Goal: Find specific page/section: Find specific page/section

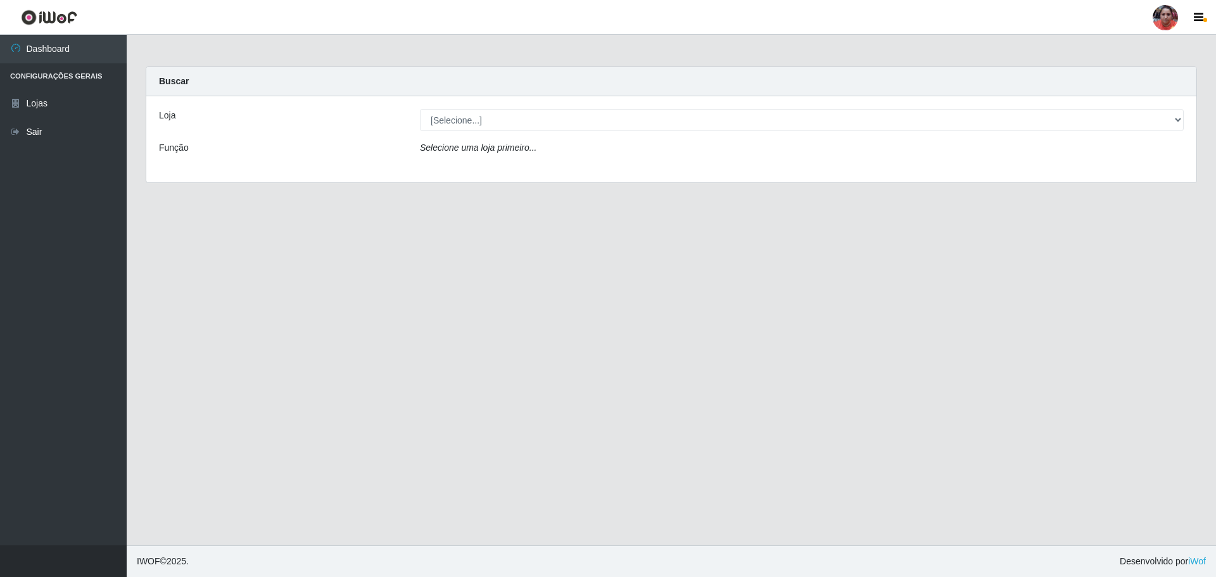
click at [265, 80] on div "Buscar" at bounding box center [671, 81] width 1050 height 29
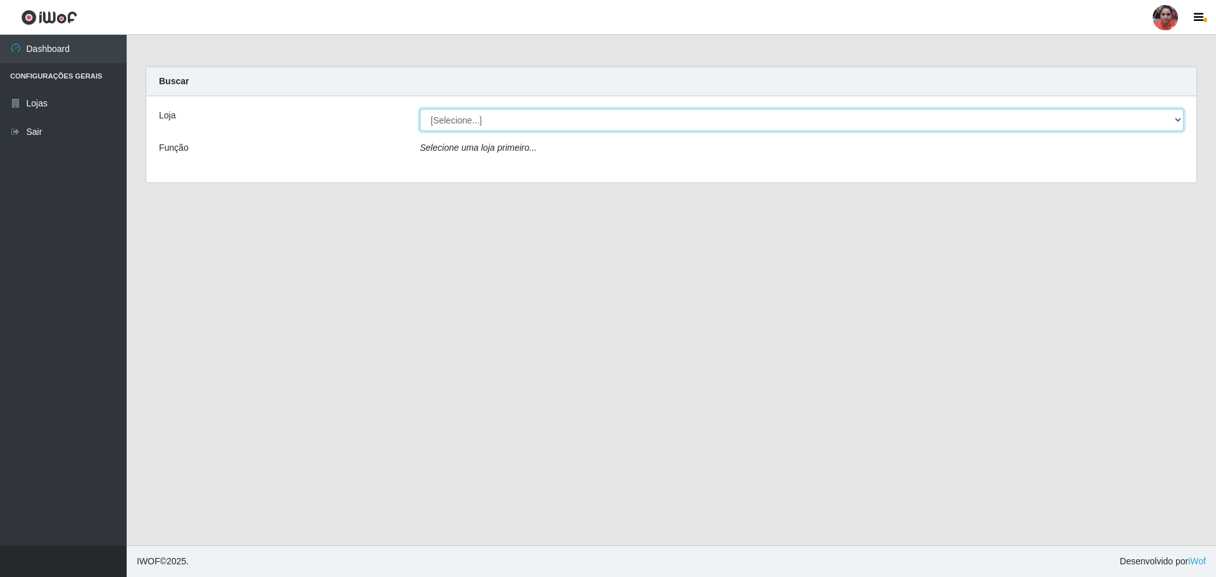
click at [472, 118] on select "[Selecione...] Mar Vermelho - Loja 05" at bounding box center [802, 120] width 764 height 22
select select "252"
click at [420, 109] on select "[Selecione...] Mar Vermelho - Loja 05" at bounding box center [802, 120] width 764 height 22
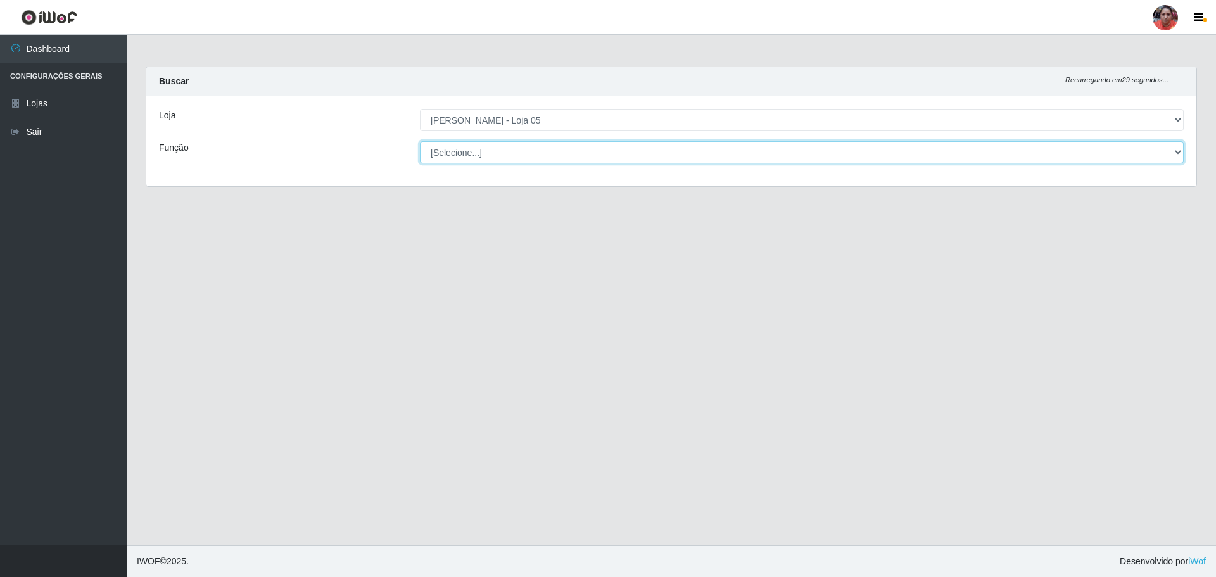
click at [474, 151] on select "[Selecione...] ASG ASG + ASG ++ Auxiliar de Depósito Auxiliar de Depósito + Aux…" at bounding box center [802, 152] width 764 height 22
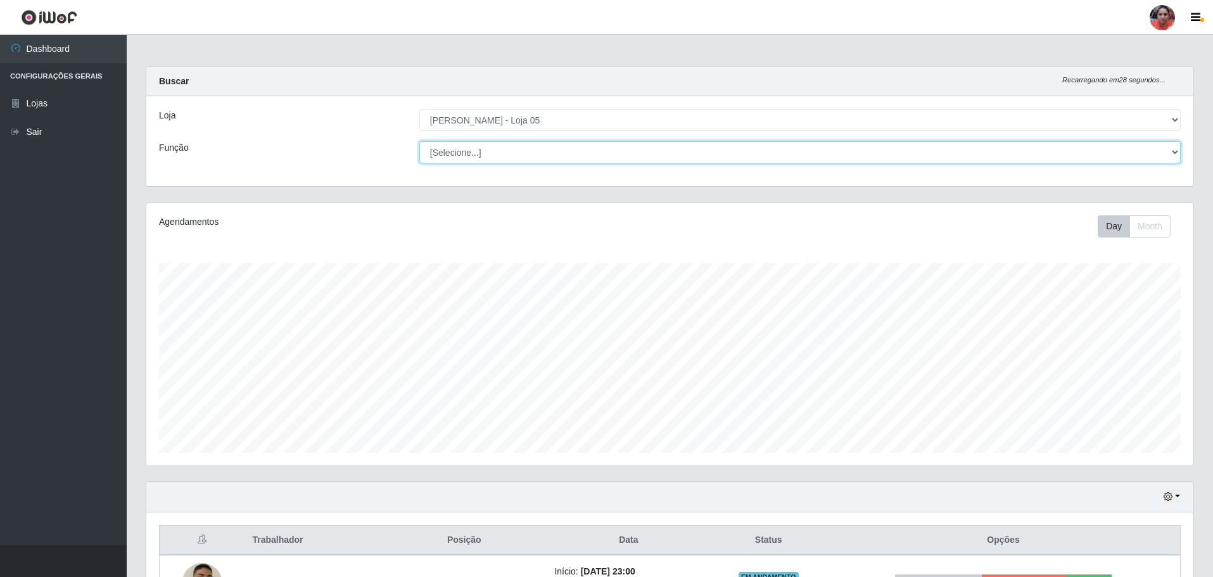
scroll to position [263, 1047]
click at [419, 141] on select "[Selecione...] ASG ASG + ASG ++ Auxiliar de Depósito Auxiliar de Depósito + Aux…" at bounding box center [799, 152] width 761 height 22
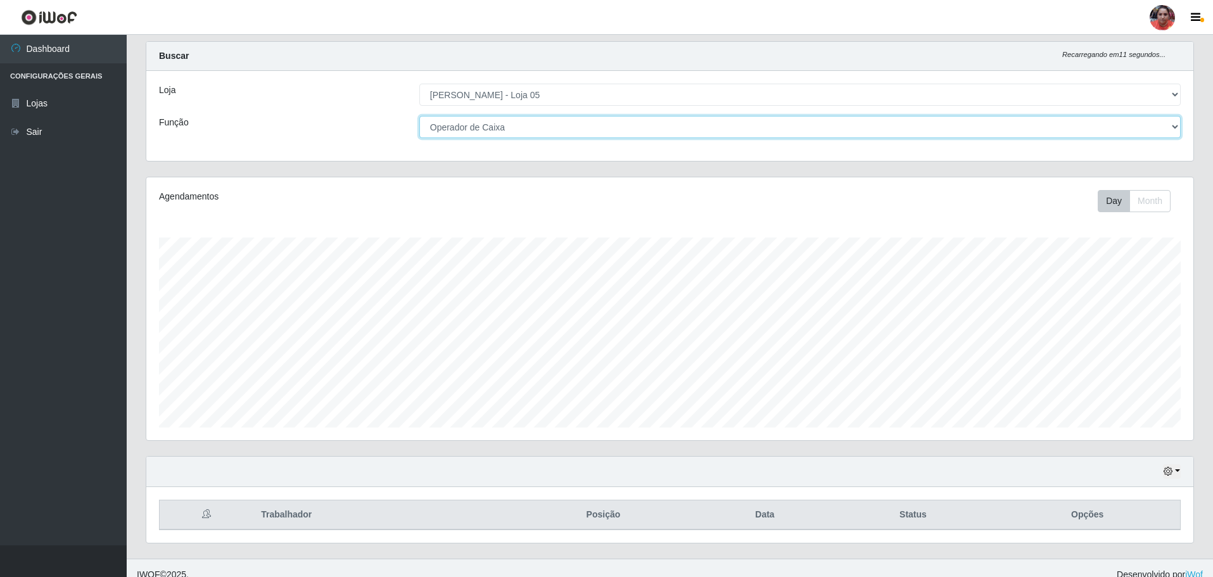
scroll to position [39, 0]
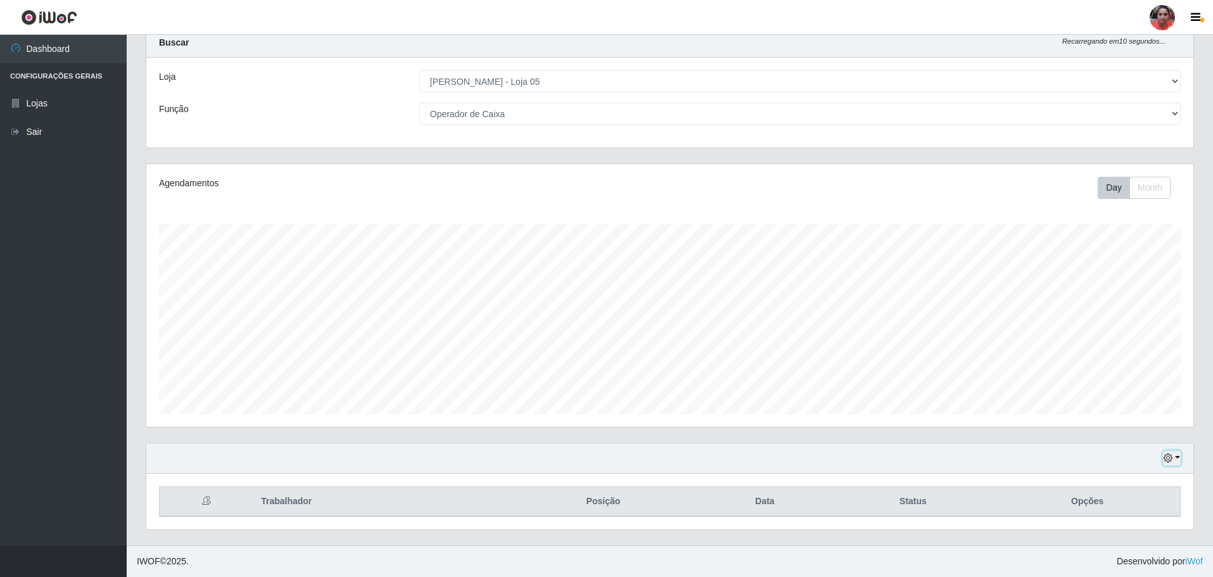
click at [1169, 455] on icon "button" at bounding box center [1167, 457] width 9 height 9
click at [1138, 382] on button "3 dias" at bounding box center [1130, 384] width 100 height 27
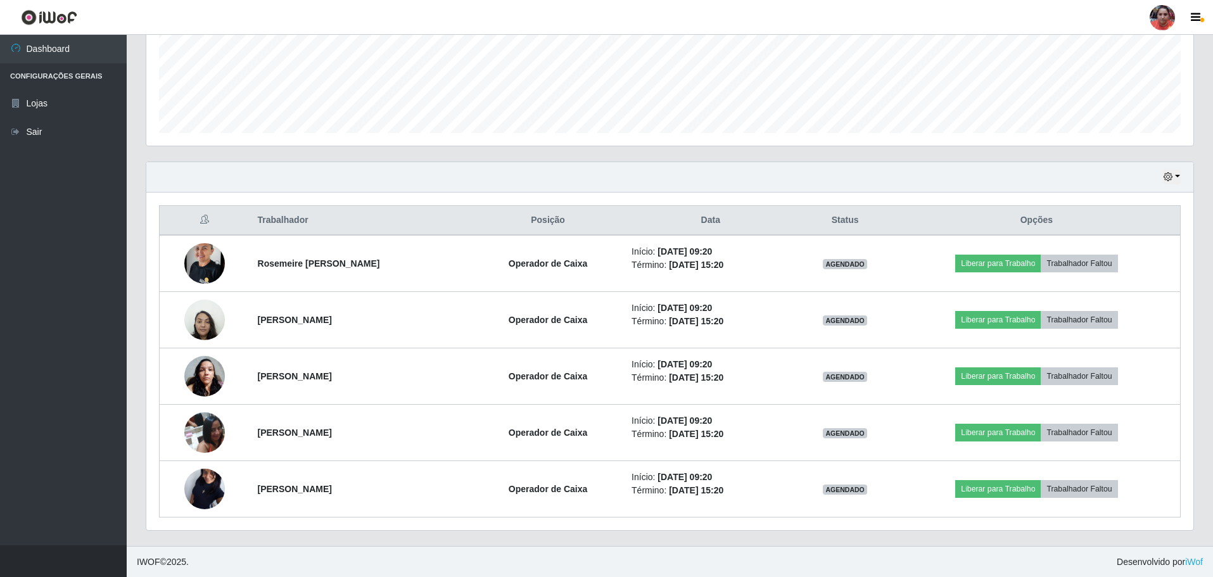
scroll to position [320, 0]
click at [1175, 177] on button "button" at bounding box center [1172, 176] width 18 height 15
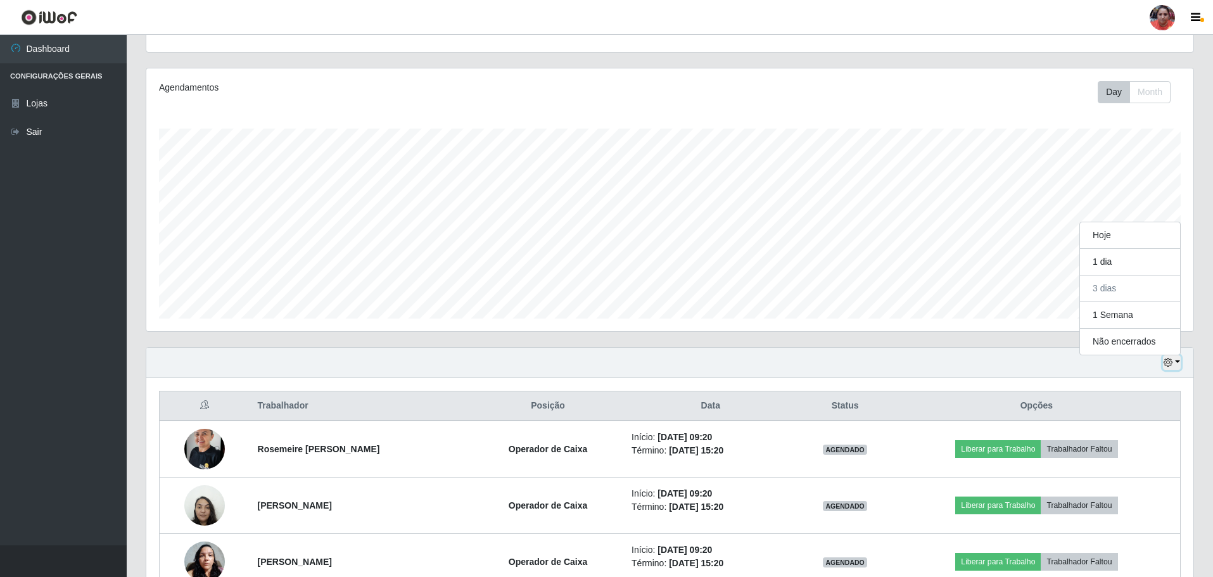
scroll to position [4, 0]
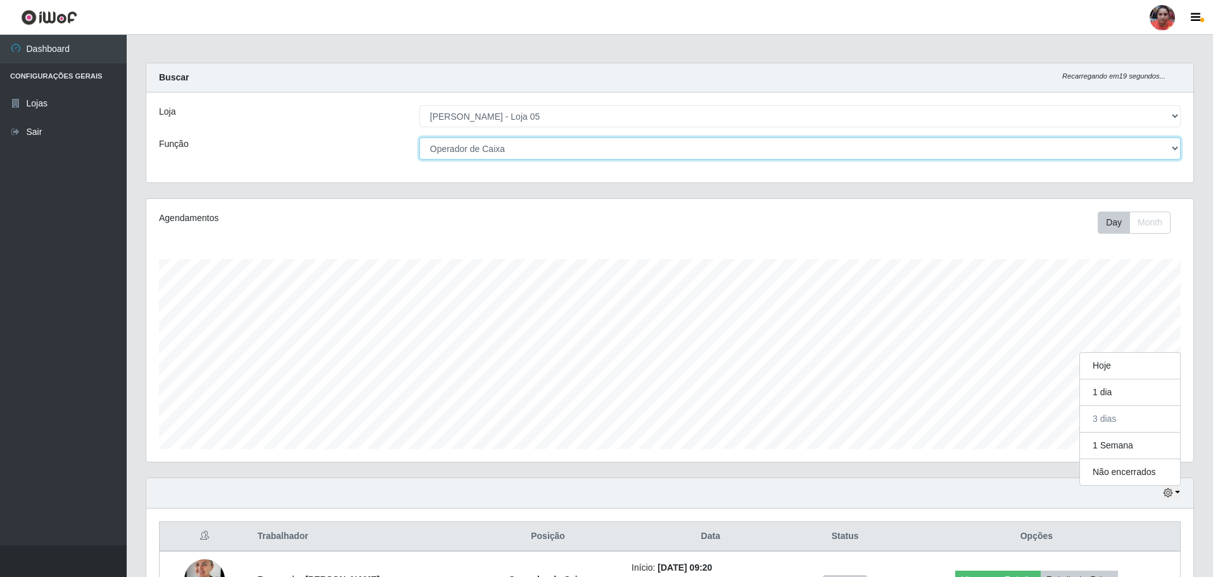
click at [534, 152] on select "[Selecione...] ASG ASG + ASG ++ Auxiliar de Depósito Auxiliar de Depósito + Aux…" at bounding box center [799, 148] width 761 height 22
click at [419, 137] on select "[Selecione...] ASG ASG + ASG ++ Auxiliar de Depósito Auxiliar de Depósito + Aux…" at bounding box center [799, 148] width 761 height 22
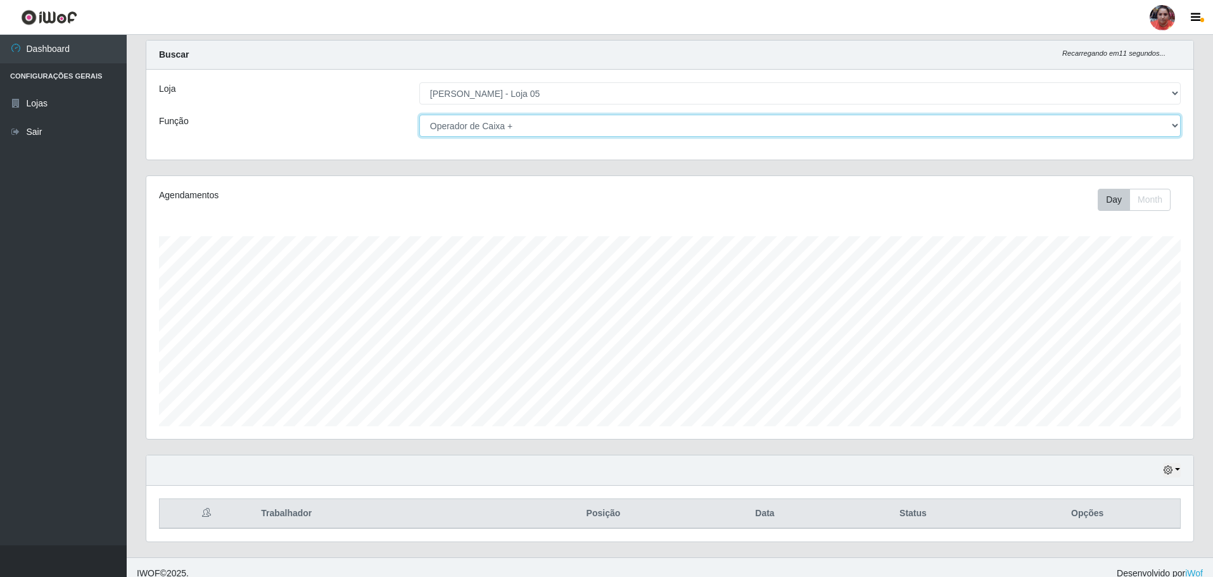
scroll to position [39, 0]
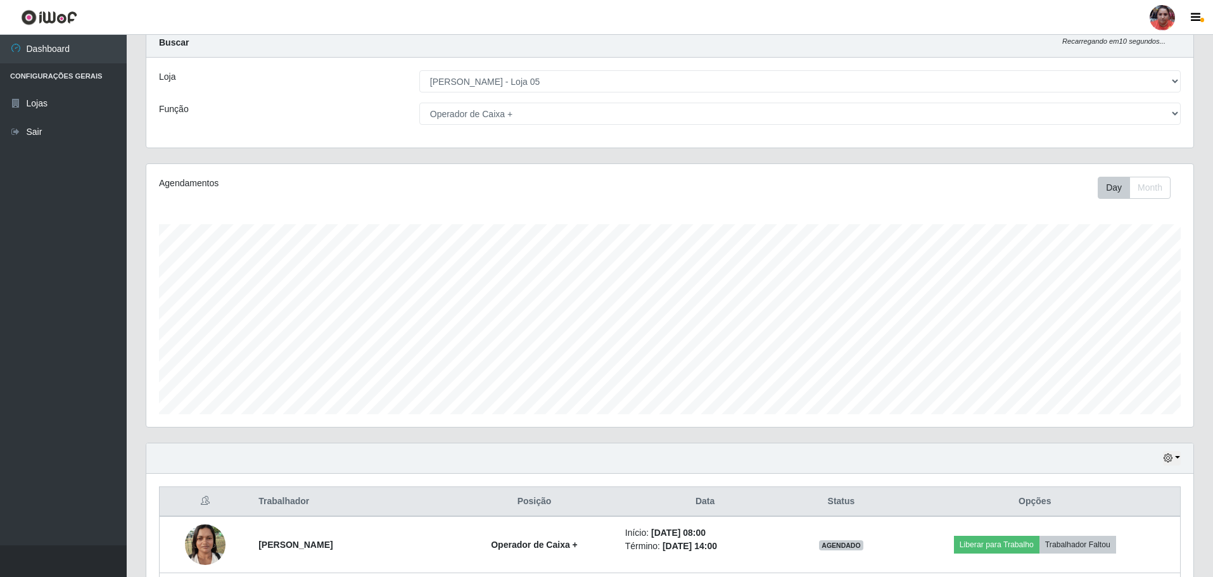
click at [1180, 456] on div "Hoje 1 dia 3 dias 1 Semana Não encerrados" at bounding box center [669, 458] width 1047 height 30
click at [1173, 457] on button "button" at bounding box center [1172, 458] width 18 height 15
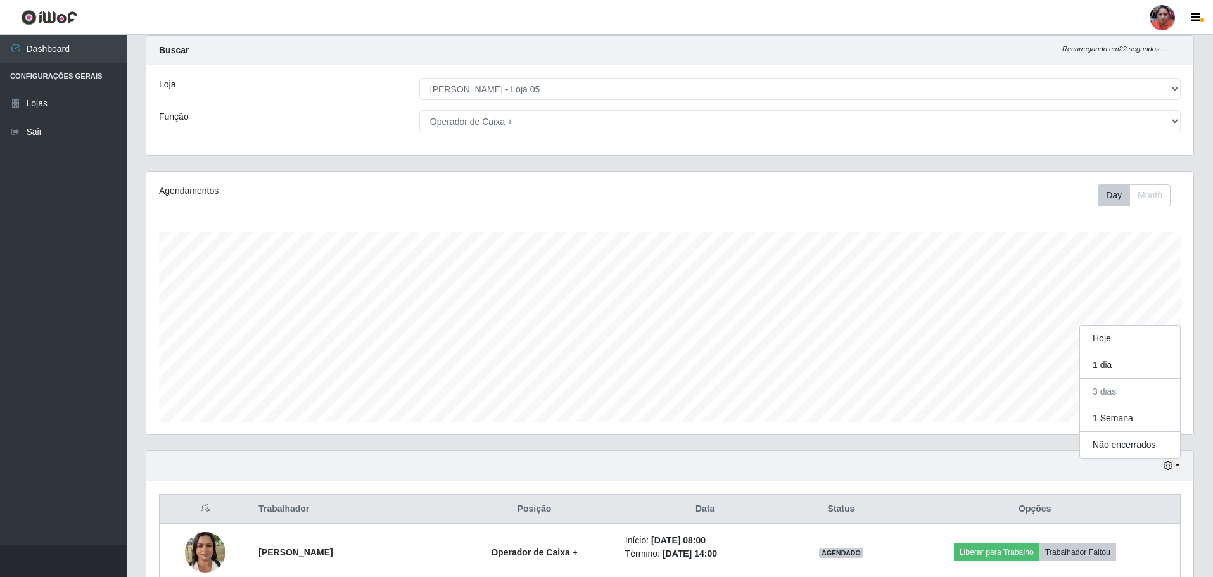
scroll to position [0, 0]
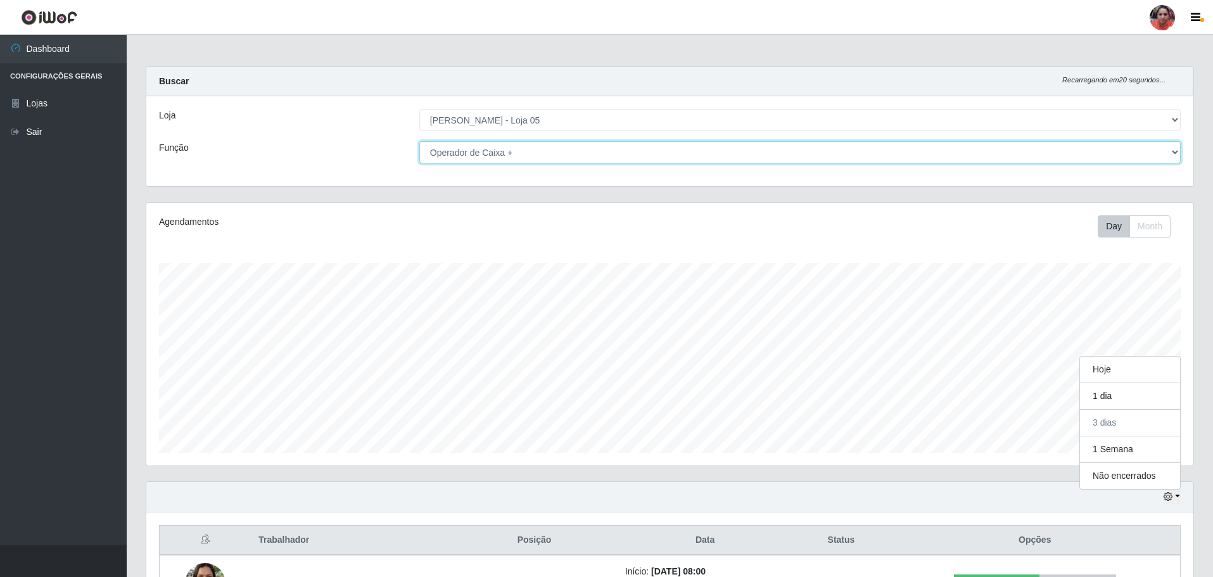
click at [543, 154] on select "[Selecione...] ASG ASG + ASG ++ Auxiliar de Depósito Auxiliar de Depósito + Aux…" at bounding box center [799, 152] width 761 height 22
select select "22"
click at [419, 141] on select "[Selecione...] ASG ASG + ASG ++ Auxiliar de Depósito Auxiliar de Depósito + Aux…" at bounding box center [799, 152] width 761 height 22
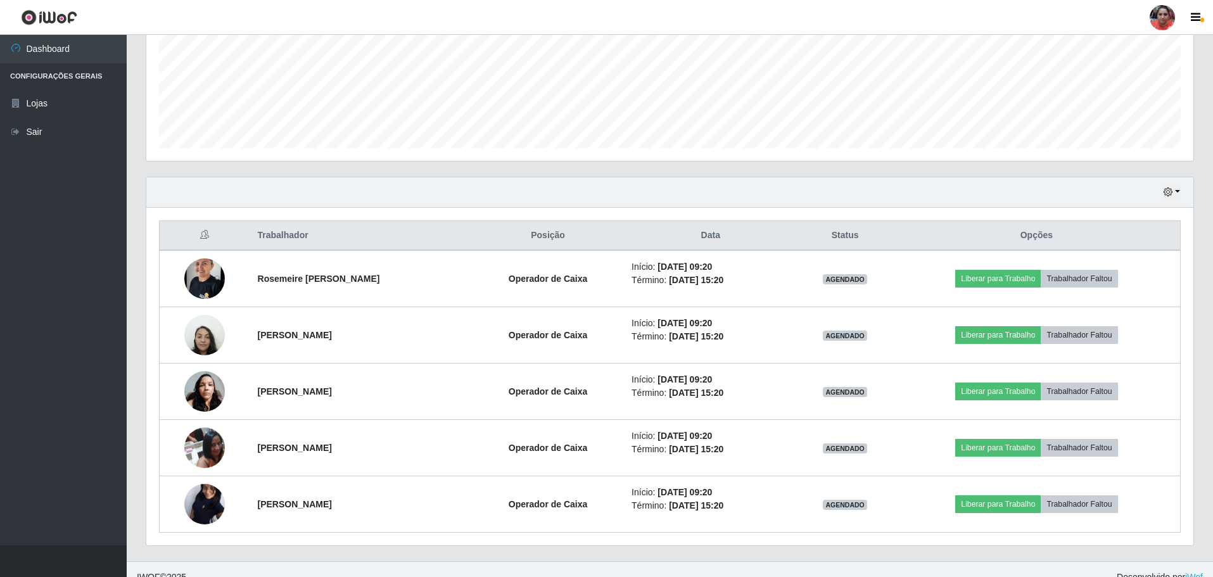
scroll to position [320, 0]
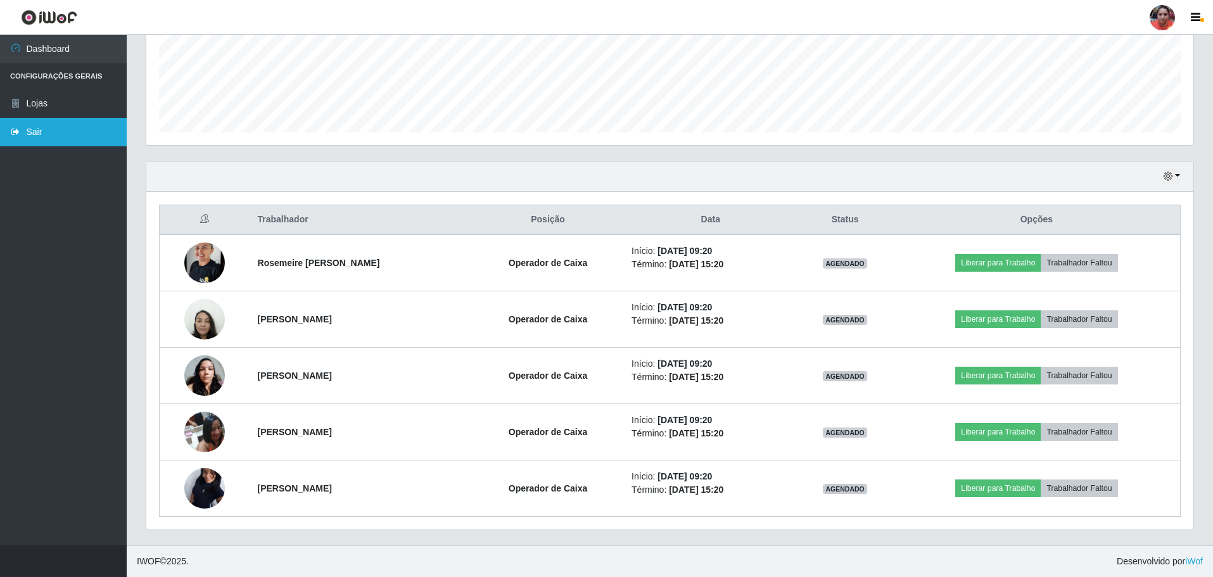
click at [38, 134] on link "Sair" at bounding box center [63, 132] width 127 height 28
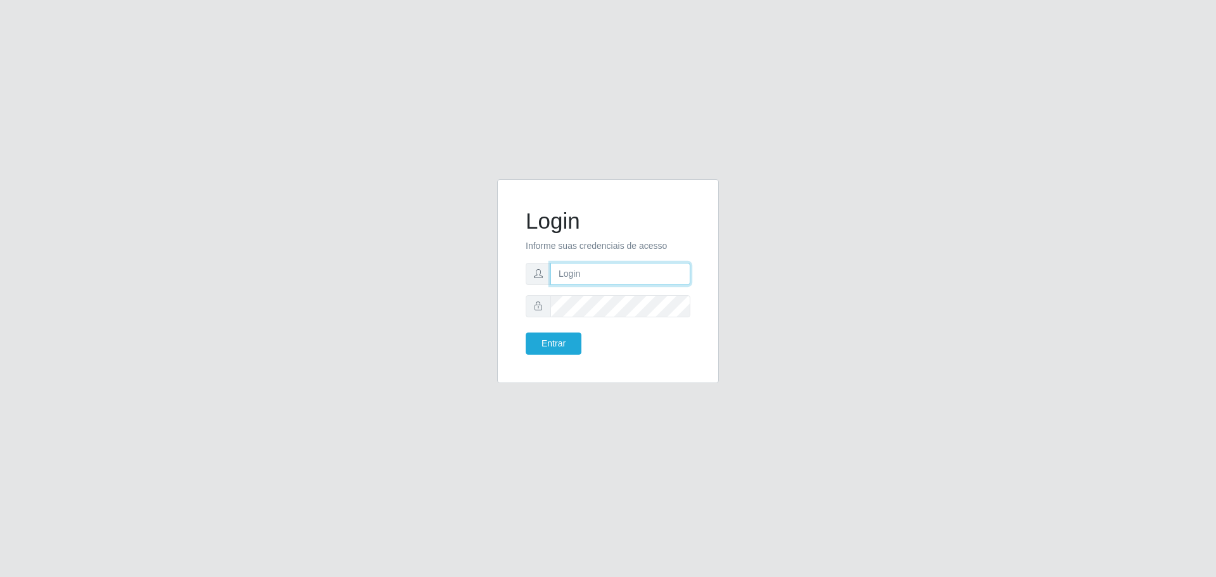
type input "[EMAIL_ADDRESS][DOMAIN_NAME]"
